Goal: Information Seeking & Learning: Learn about a topic

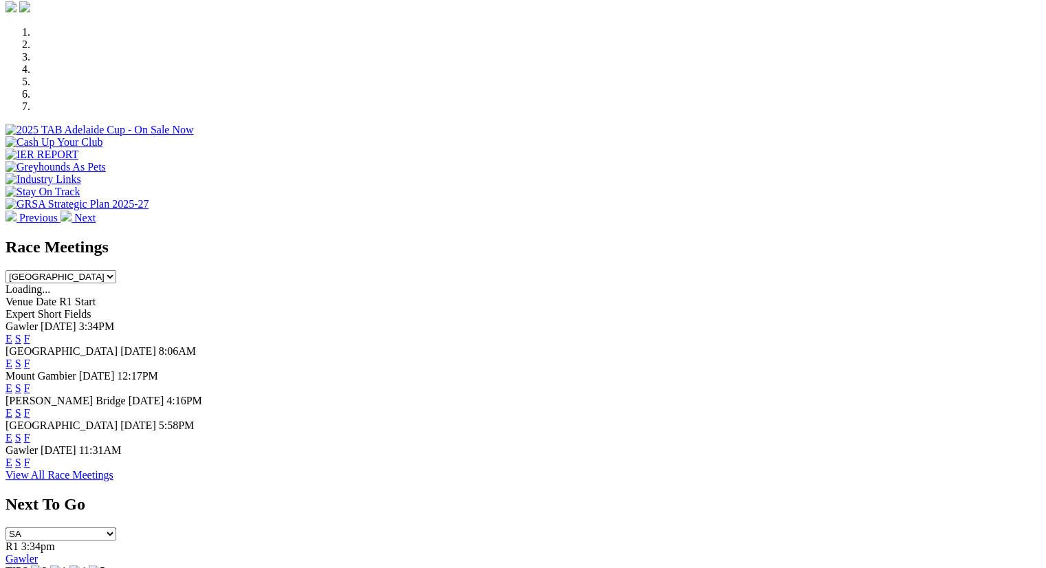
scroll to position [460, 0]
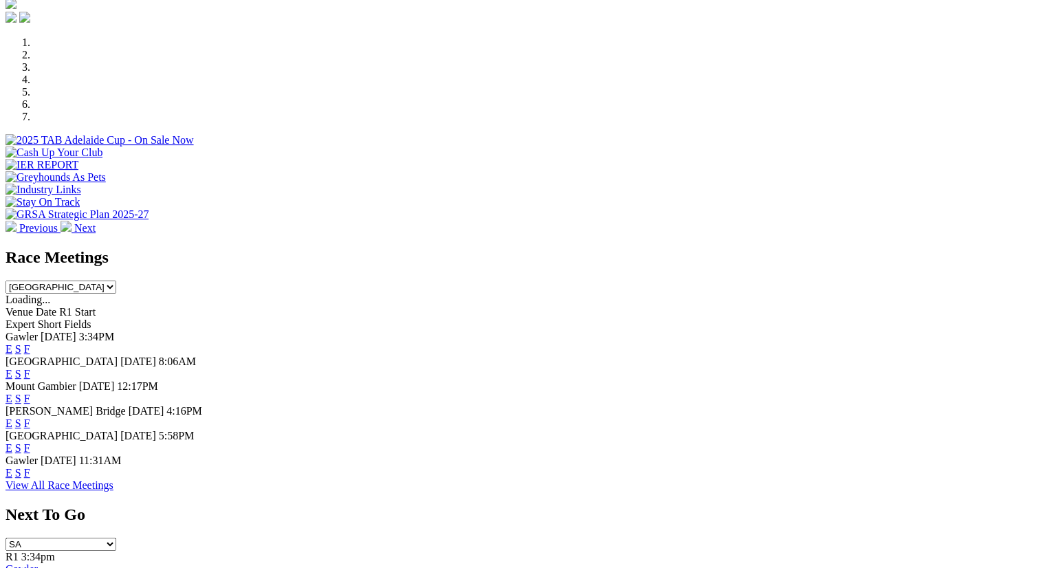
click at [30, 417] on link "F" at bounding box center [27, 423] width 6 height 12
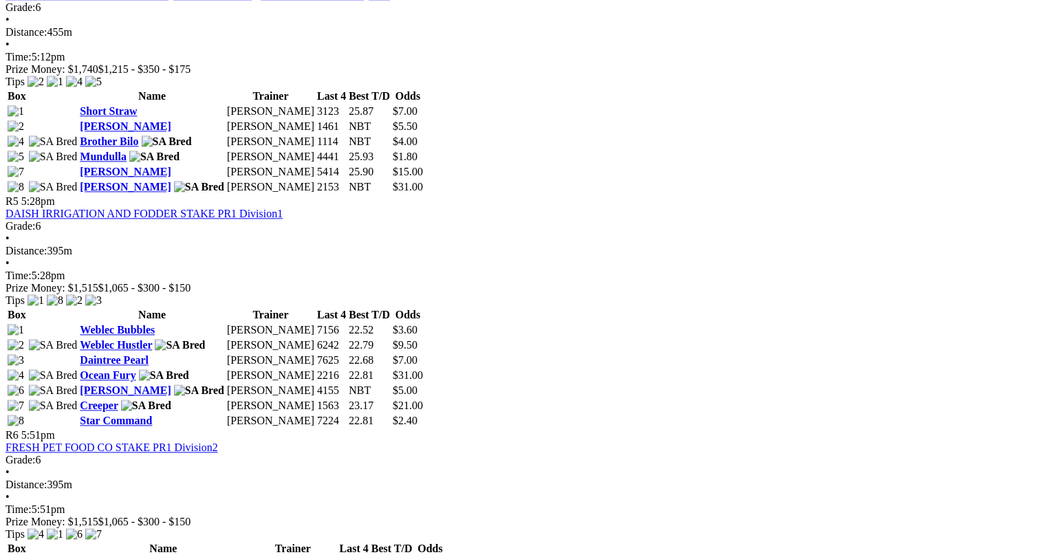
scroll to position [1583, 0]
